Goal: Task Accomplishment & Management: Use online tool/utility

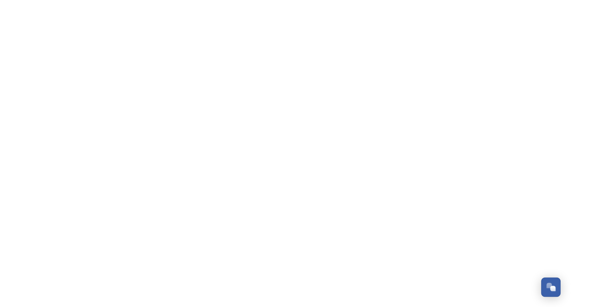
scroll to position [1640, 0]
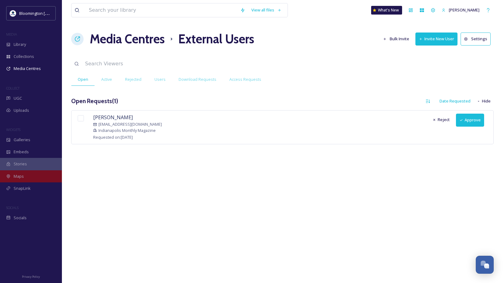
click at [32, 177] on div "Maps" at bounding box center [31, 176] width 62 height 12
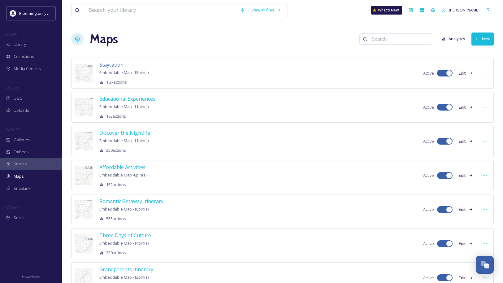
click at [116, 66] on span "Staycation" at bounding box center [111, 64] width 24 height 7
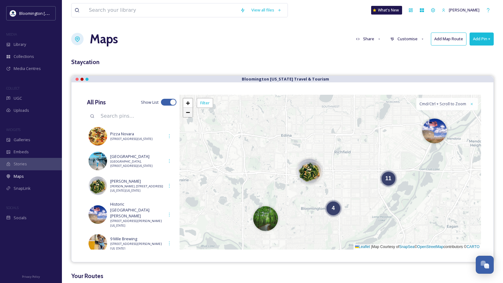
click at [188, 114] on span "−" at bounding box center [188, 112] width 4 height 8
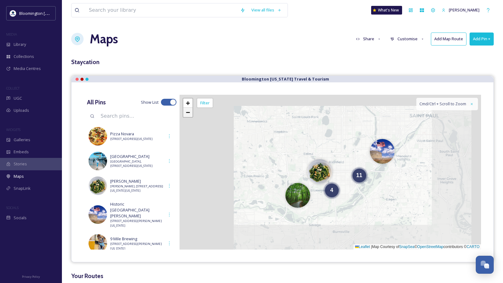
click at [188, 114] on span "−" at bounding box center [188, 112] width 4 height 8
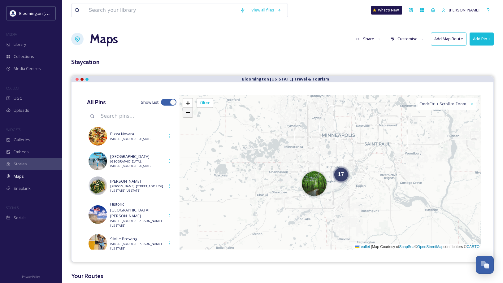
click at [188, 114] on span "−" at bounding box center [188, 112] width 4 height 8
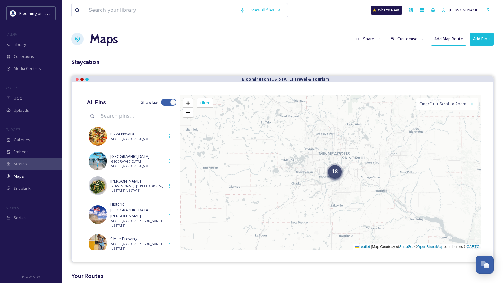
click at [336, 174] on span "18" at bounding box center [335, 172] width 6 height 6
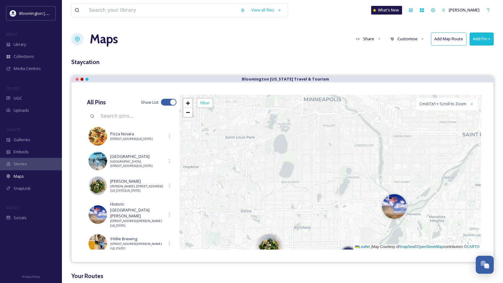
drag, startPoint x: 386, startPoint y: 123, endPoint x: 345, endPoint y: 199, distance: 86.6
click at [345, 199] on div "4 11 + − Leaflet | Map Courtesy of SnapSea © OpenStreetMap contributors © CARTO…" at bounding box center [331, 172] width 302 height 155
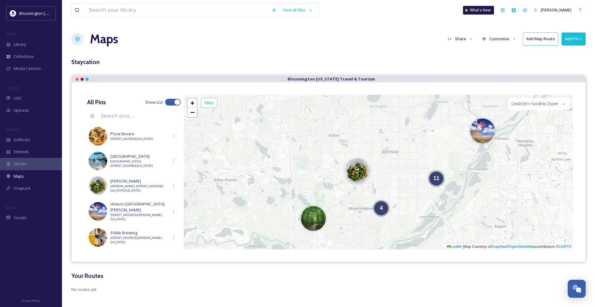
click at [503, 39] on button "Add Map Route" at bounding box center [541, 39] width 36 height 13
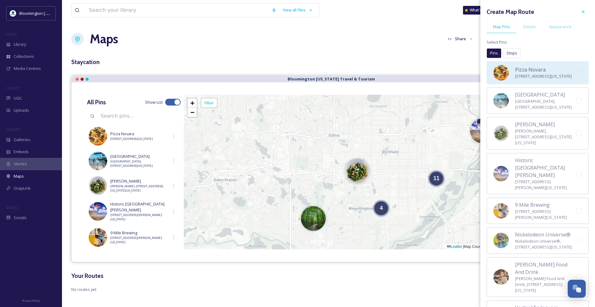
click at [503, 77] on span "[STREET_ADDRESS][US_STATE]" at bounding box center [543, 76] width 57 height 6
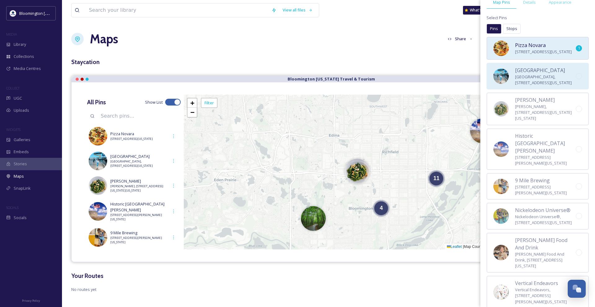
scroll to position [24, 0]
click at [503, 86] on span "[GEOGRAPHIC_DATA], [STREET_ADDRESS][US_STATE]" at bounding box center [545, 81] width 61 height 12
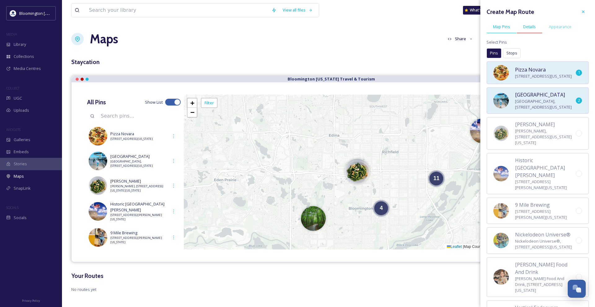
click at [503, 27] on span "Details" at bounding box center [529, 27] width 13 height 6
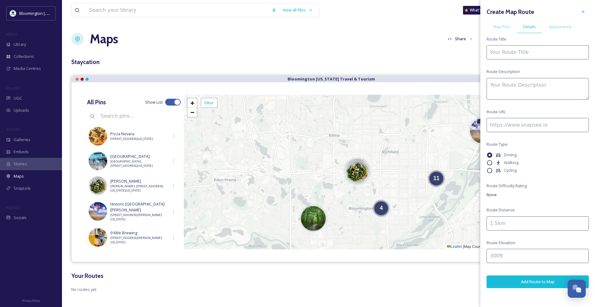
click at [503, 56] on input at bounding box center [537, 52] width 102 height 14
click at [503, 11] on icon at bounding box center [582, 11] width 5 height 5
